Goal: Task Accomplishment & Management: Complete application form

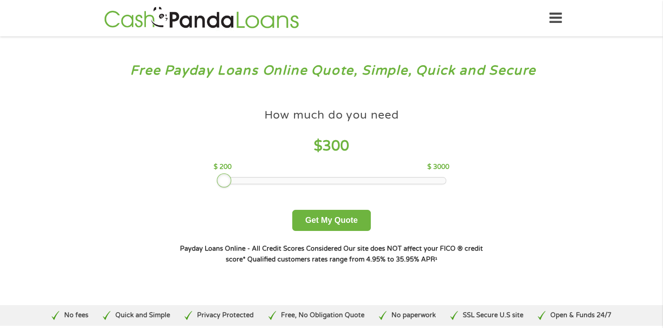
drag, startPoint x: 280, startPoint y: 179, endPoint x: 227, endPoint y: 183, distance: 53.6
click at [227, 183] on div at bounding box center [224, 180] width 14 height 14
click at [339, 215] on button "Get My Quote" at bounding box center [331, 220] width 79 height 21
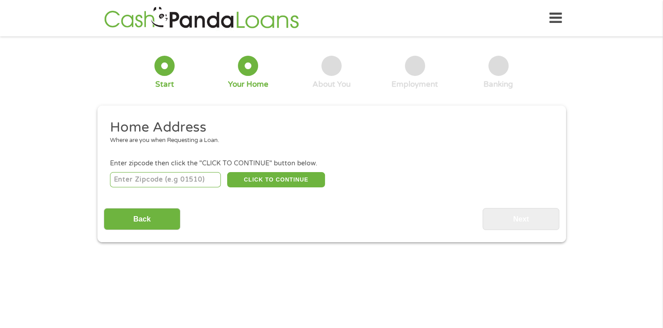
click at [176, 177] on input "number" at bounding box center [165, 179] width 111 height 15
type input "16148"
click at [311, 177] on button "CLICK TO CONTINUE" at bounding box center [276, 179] width 98 height 15
type input "16148"
type input "Hermitage"
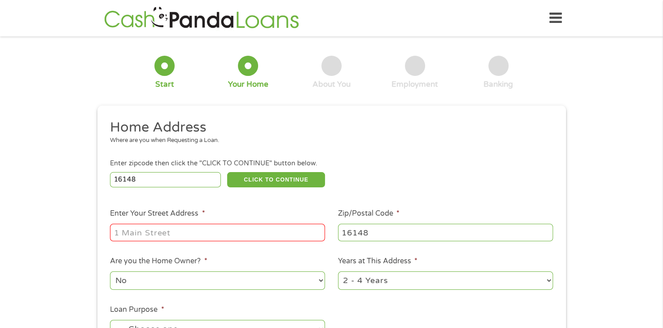
click at [290, 237] on input "Enter Your Street Address *" at bounding box center [217, 232] width 215 height 17
type input "[STREET_ADDRESS][PERSON_NAME]"
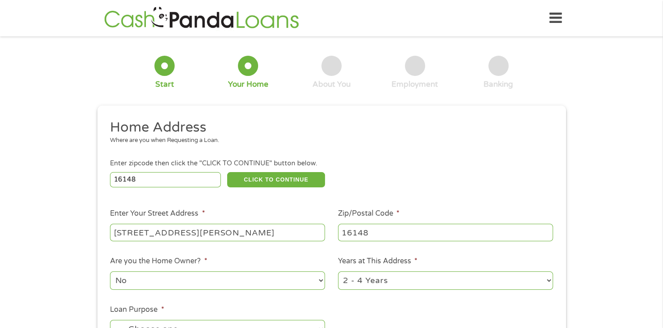
click at [313, 281] on select "No Yes" at bounding box center [217, 280] width 215 height 18
select select "yes"
click at [110, 272] on select "No Yes" at bounding box center [217, 280] width 215 height 18
click at [442, 280] on select "1 Year or less 1 - 2 Years 2 - 4 Years Over 4 Years" at bounding box center [445, 280] width 215 height 18
select select "60months"
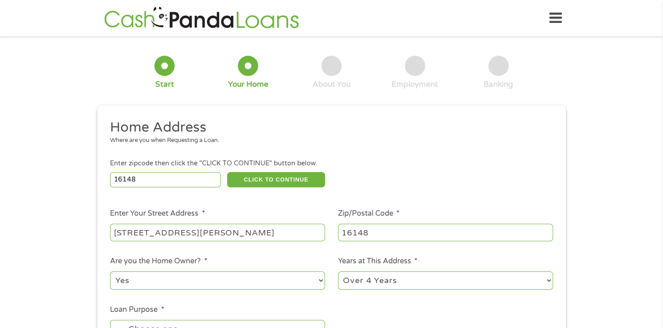
click at [338, 272] on select "1 Year or less 1 - 2 Years 2 - 4 Years Over 4 Years" at bounding box center [445, 280] width 215 height 18
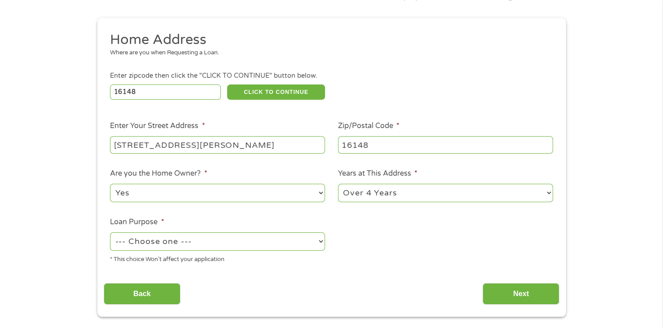
scroll to position [135, 0]
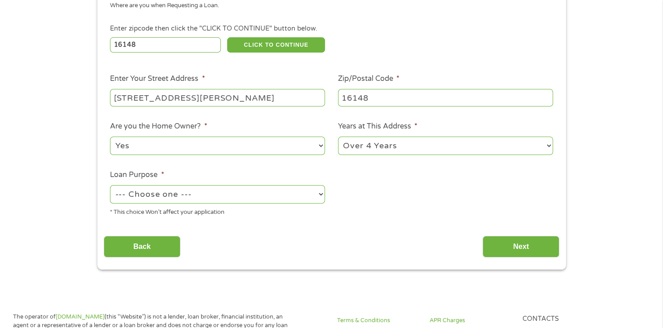
click at [316, 195] on select "--- Choose one --- Pay Bills Debt Consolidation Home Improvement Major Purchase…" at bounding box center [217, 194] width 215 height 18
select select "shorttermcash"
click at [110, 186] on select "--- Choose one --- Pay Bills Debt Consolidation Home Improvement Major Purchase…" at bounding box center [217, 194] width 215 height 18
click at [538, 246] on input "Next" at bounding box center [521, 247] width 77 height 22
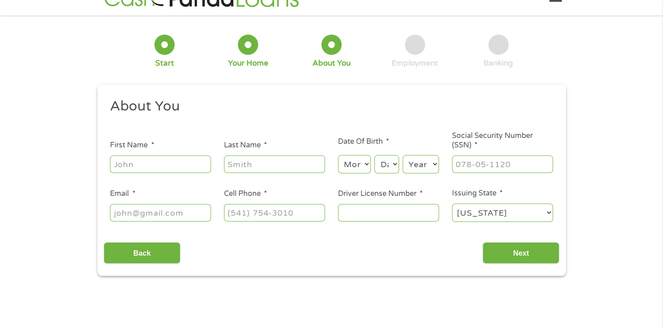
scroll to position [0, 0]
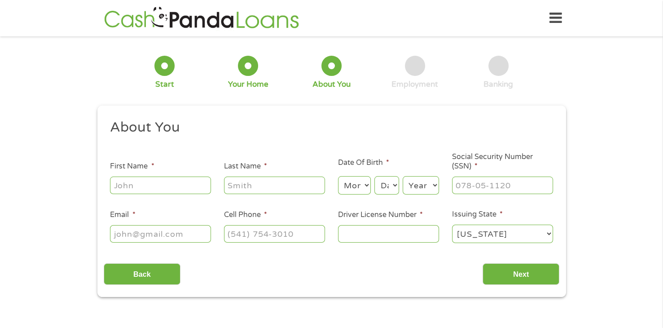
click at [180, 182] on input "First Name *" at bounding box center [160, 184] width 101 height 17
click at [179, 181] on input "First Name *" at bounding box center [160, 184] width 101 height 17
type input "[PERSON_NAME]"
select select "2"
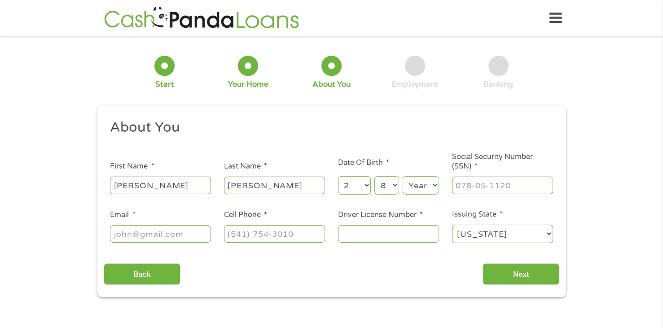
select select "9"
select select "1957"
type input "208-52-6316"
click at [188, 236] on input "Email *" at bounding box center [160, 233] width 101 height 17
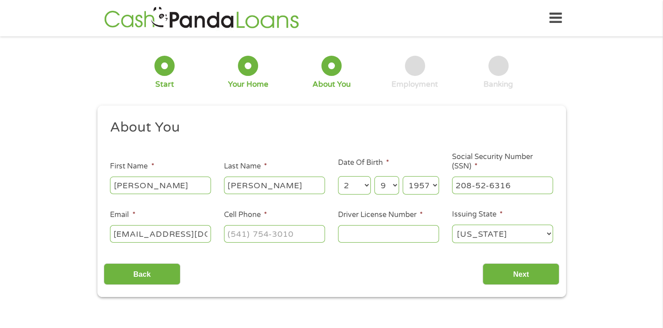
type input "[EMAIL_ADDRESS][DOMAIN_NAME]"
type input "[PHONE_NUMBER]"
click at [401, 234] on input "Driver License Number *" at bounding box center [388, 233] width 101 height 17
type input "7"
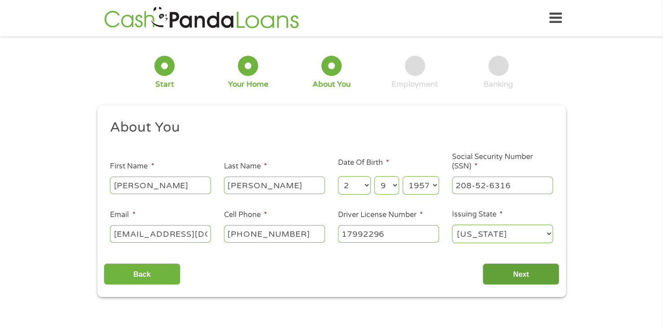
type input "17992296"
click at [535, 272] on input "Next" at bounding box center [521, 274] width 77 height 22
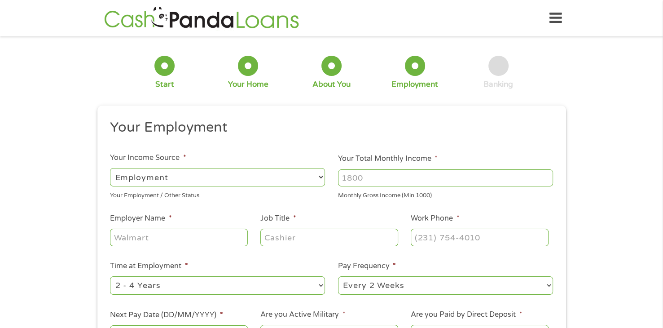
click at [317, 177] on select "--- Choose one --- Employment [DEMOGRAPHIC_DATA] Benefits" at bounding box center [217, 177] width 215 height 18
select select "benefits"
click at [110, 168] on select "--- Choose one --- Employment [DEMOGRAPHIC_DATA] Benefits" at bounding box center [217, 177] width 215 height 18
type input "Other"
type input "[PHONE_NUMBER]"
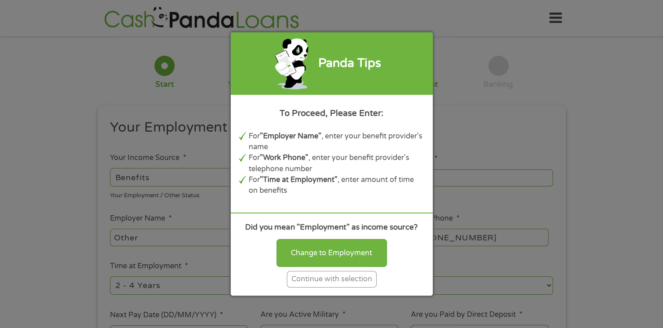
click at [364, 278] on div "Continue with selection" at bounding box center [332, 279] width 90 height 17
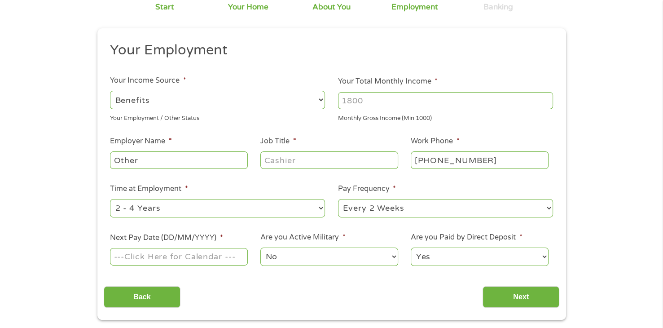
scroll to position [90, 0]
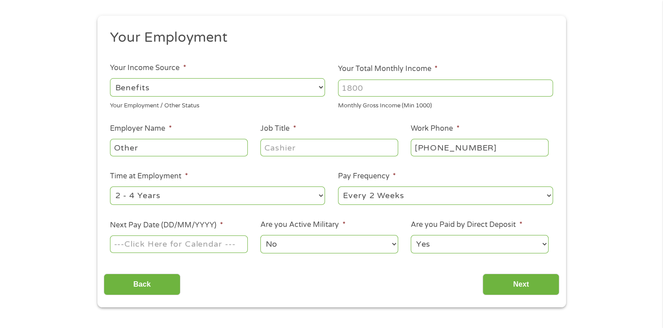
click at [240, 150] on input "Other" at bounding box center [178, 147] width 137 height 17
type input "O"
type input "retired"
type input "none"
click at [316, 189] on select "--- Choose one --- 1 Year or less 1 - 2 Years 2 - 4 Years Over 4 Years" at bounding box center [217, 195] width 215 height 18
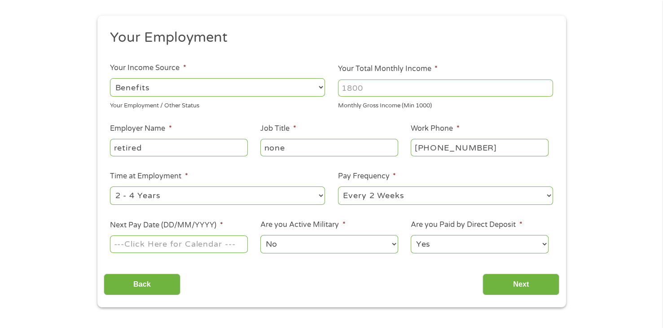
select select "60months"
click at [110, 187] on select "--- Choose one --- 1 Year or less 1 - 2 Years 2 - 4 Years Over 4 Years" at bounding box center [217, 195] width 215 height 18
click at [381, 193] on select "--- Choose one --- Every 2 Weeks Every Week Monthly Semi-Monthly" at bounding box center [445, 195] width 215 height 18
select select "monthly"
click at [338, 187] on select "--- Choose one --- Every 2 Weeks Every Week Monthly Semi-Monthly" at bounding box center [445, 195] width 215 height 18
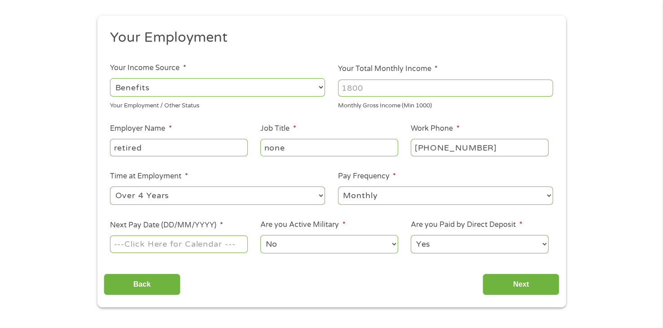
click at [241, 242] on input "Next Pay Date (DD/MM/YYYY) *" at bounding box center [178, 243] width 137 height 17
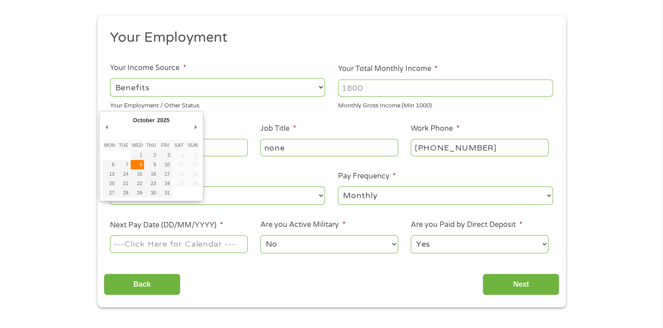
type input "[DATE]"
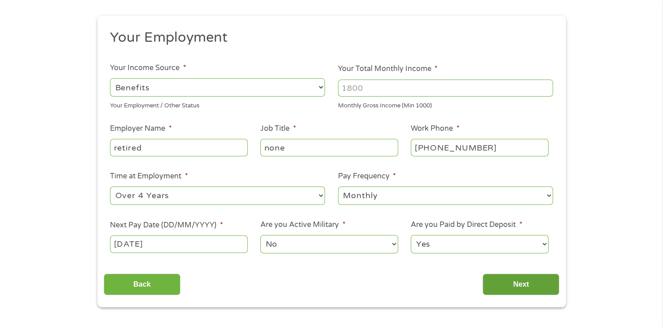
click at [527, 283] on input "Next" at bounding box center [521, 284] width 77 height 22
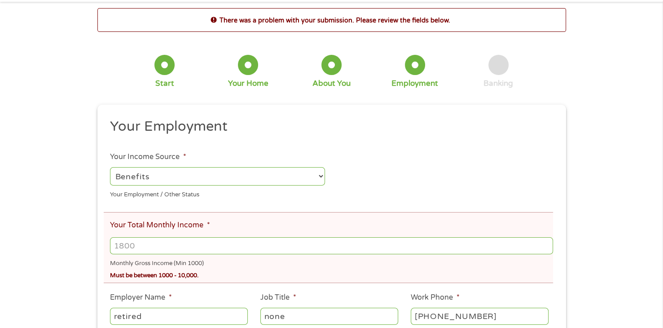
scroll to position [45, 0]
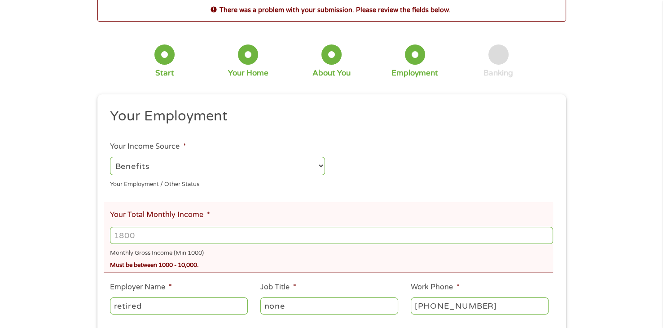
click at [319, 163] on select "--- Choose one --- Employment [DEMOGRAPHIC_DATA] Benefits" at bounding box center [217, 166] width 215 height 18
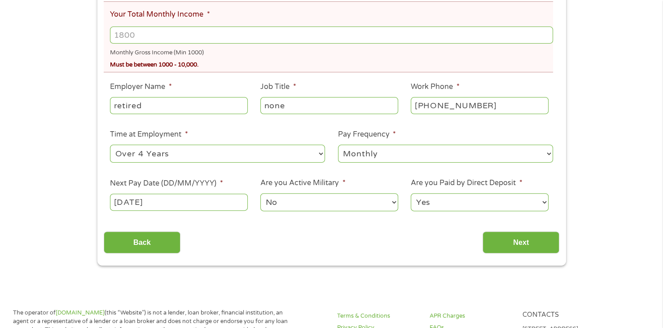
scroll to position [269, 0]
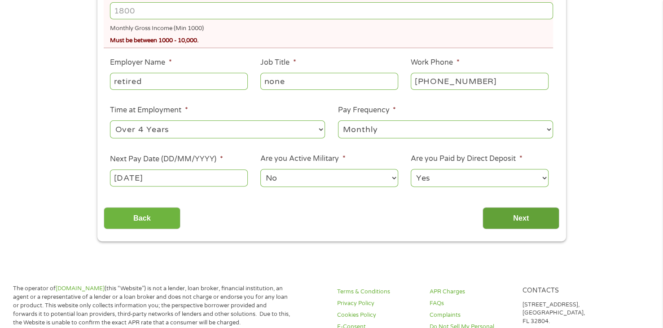
click at [515, 218] on input "Next" at bounding box center [521, 218] width 77 height 22
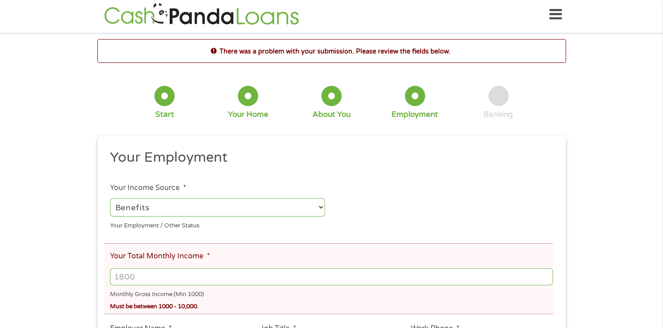
scroll to position [0, 0]
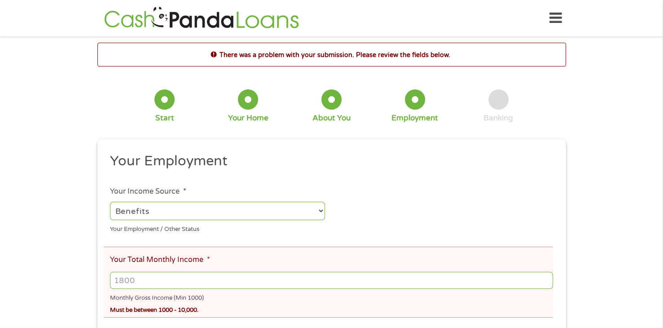
click at [463, 275] on input "Your Total Monthly Income *" at bounding box center [331, 280] width 443 height 17
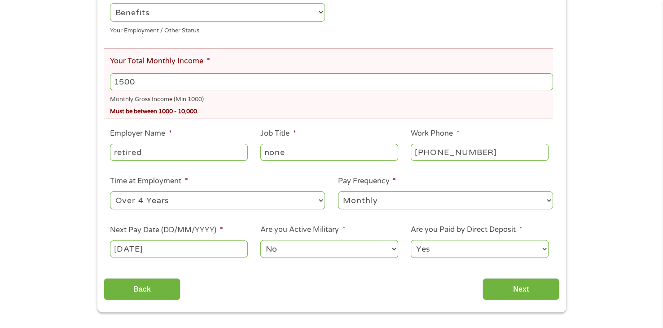
scroll to position [224, 0]
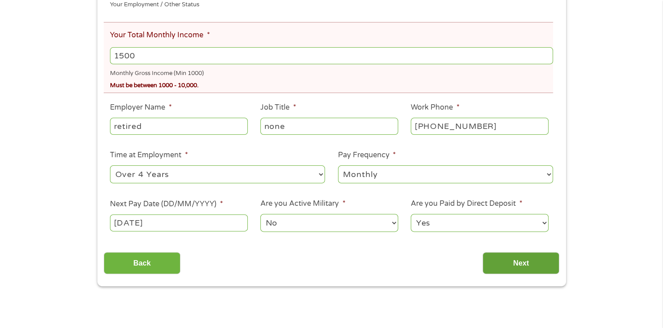
type input "1500"
click at [523, 260] on input "Next" at bounding box center [521, 263] width 77 height 22
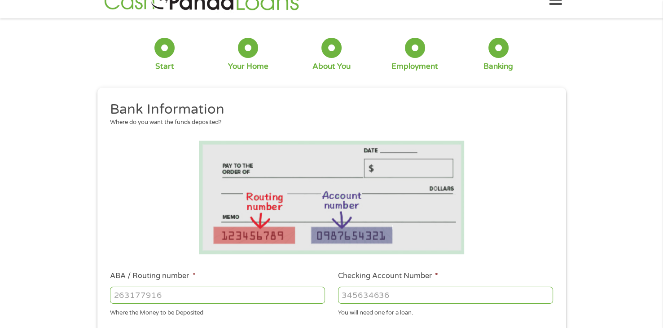
scroll to position [0, 0]
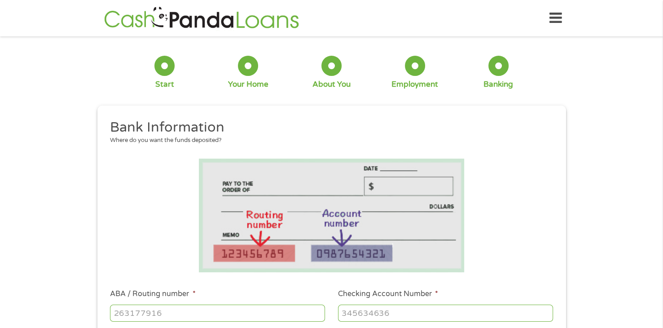
click at [305, 308] on input "ABA / Routing number *" at bounding box center [217, 312] width 215 height 17
type input "043318092"
type input "FIRST NATIONAL BANK OF [US_STATE]"
type input "043318092"
click at [375, 313] on input "Checking Account Number *" at bounding box center [445, 312] width 215 height 17
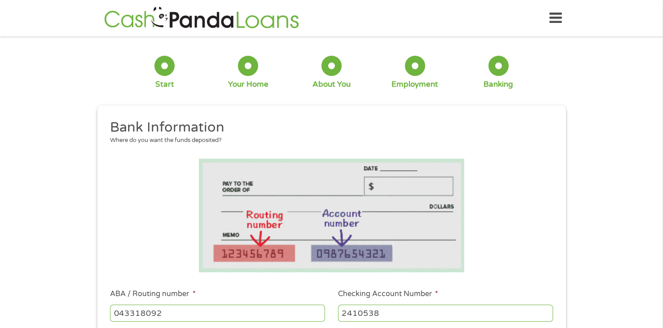
type input "2410538"
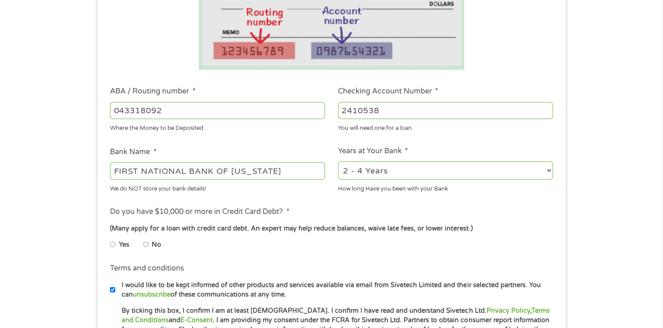
scroll to position [210, 0]
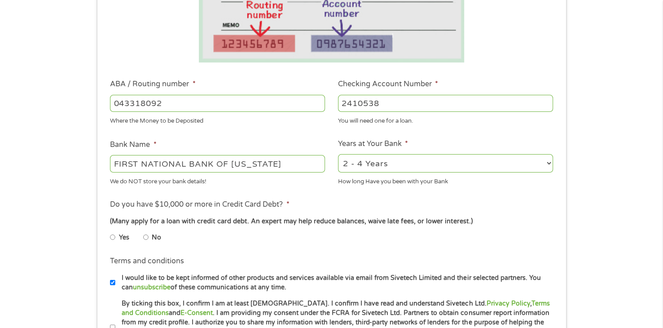
click at [548, 163] on select "2 - 4 Years 6 - 12 Months 1 - 2 Years Over 4 Years" at bounding box center [445, 163] width 215 height 18
select select "60months"
click at [338, 154] on select "2 - 4 Years 6 - 12 Months 1 - 2 Years Over 4 Years" at bounding box center [445, 163] width 215 height 18
click at [147, 237] on input "No" at bounding box center [145, 237] width 5 height 14
radio input "true"
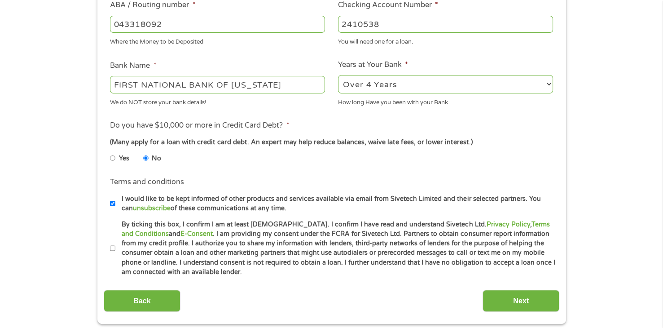
scroll to position [299, 0]
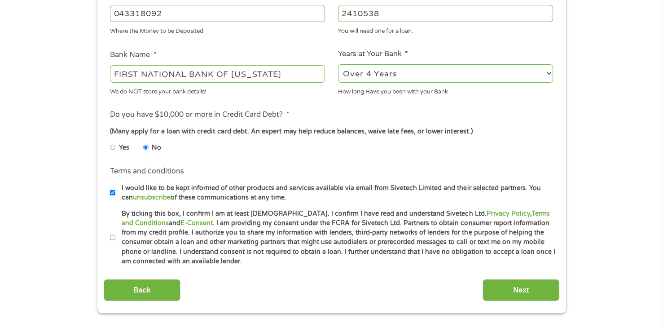
click at [113, 237] on input "By ticking this box, I confirm I am at least [DEMOGRAPHIC_DATA]. I confirm I ha…" at bounding box center [112, 237] width 5 height 14
checkbox input "true"
click at [544, 288] on input "Next" at bounding box center [521, 290] width 77 height 22
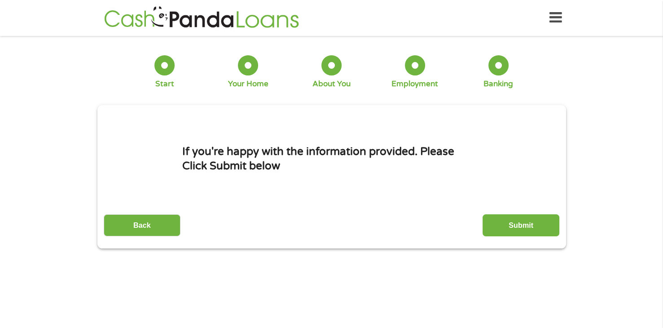
scroll to position [0, 0]
click at [537, 225] on input "Submit" at bounding box center [521, 226] width 77 height 22
